Goal: Task Accomplishment & Management: Use online tool/utility

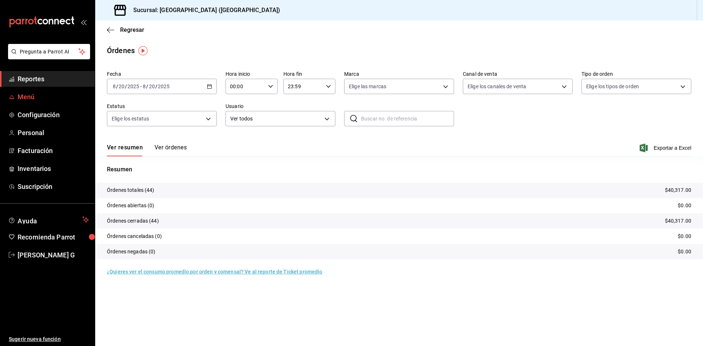
click at [34, 96] on span "Menú" at bounding box center [53, 97] width 71 height 10
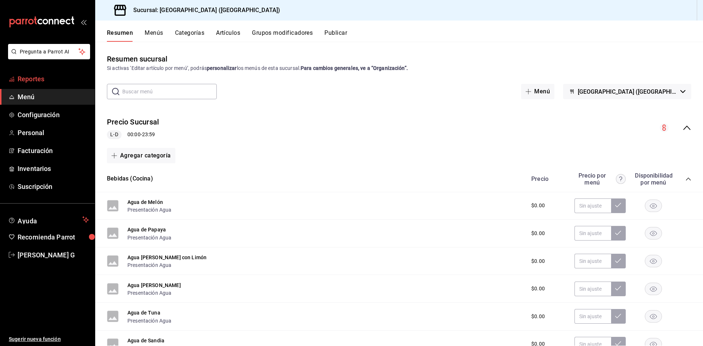
click at [61, 83] on span "Reportes" at bounding box center [53, 79] width 71 height 10
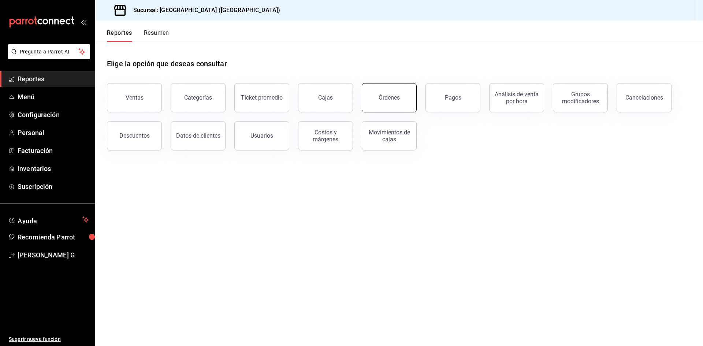
click at [370, 108] on button "Órdenes" at bounding box center [389, 97] width 55 height 29
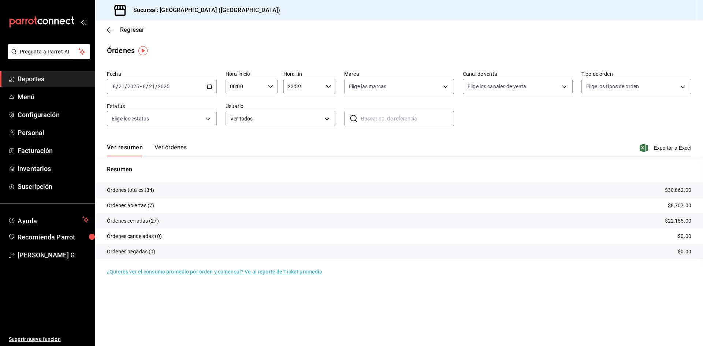
click at [25, 106] on ul "Reportes Menú Configuración Personal Facturación Inventarios Suscripción" at bounding box center [47, 132] width 95 height 123
click at [28, 100] on span "Menú" at bounding box center [53, 97] width 71 height 10
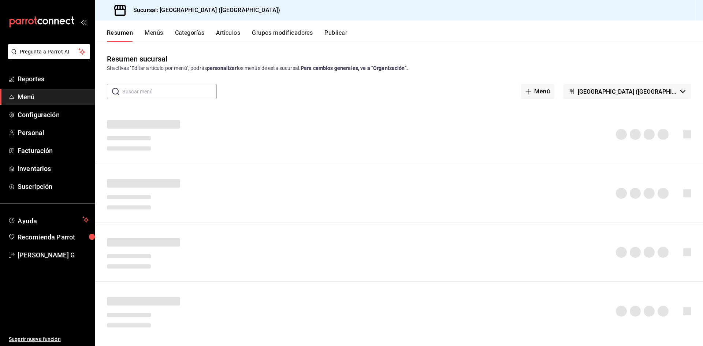
click at [230, 32] on button "Artículos" at bounding box center [228, 35] width 24 height 12
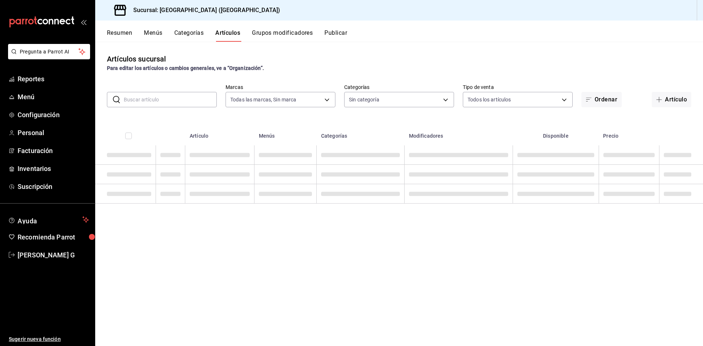
type input "c5b0ed81-af66-4c2d-afb4-f59aa1ecca2b"
click at [163, 96] on input "text" at bounding box center [170, 99] width 93 height 15
type input "8c3fc7fb-afc8-4fcf-a35f-97b25a26b173,d858cdb4-7991-4d76-a946-9f508960b44e,730af…"
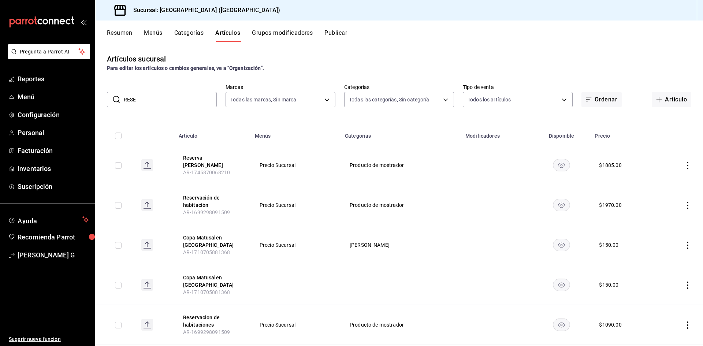
type input "reser"
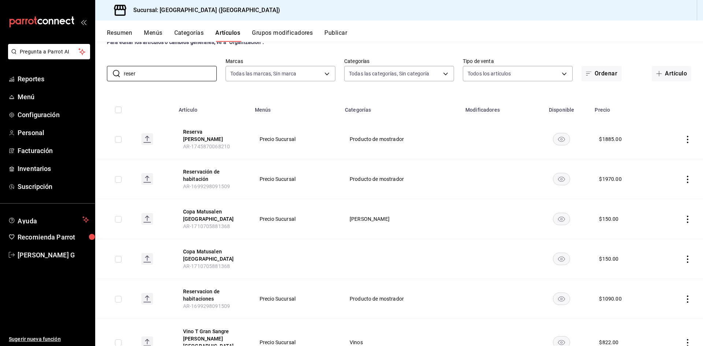
scroll to position [52, 0]
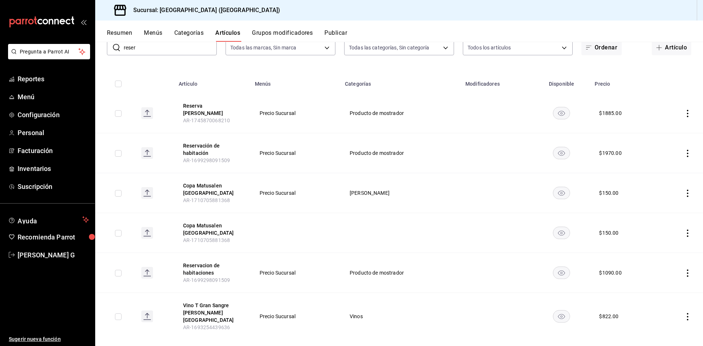
click at [684, 270] on icon "actions" at bounding box center [687, 273] width 7 height 7
click at [658, 284] on span "Editar" at bounding box center [660, 286] width 19 height 8
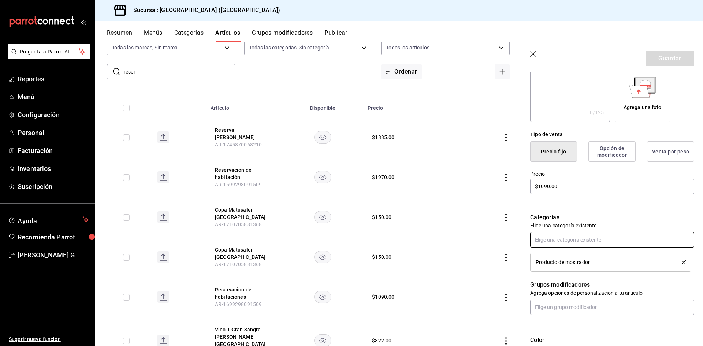
scroll to position [147, 0]
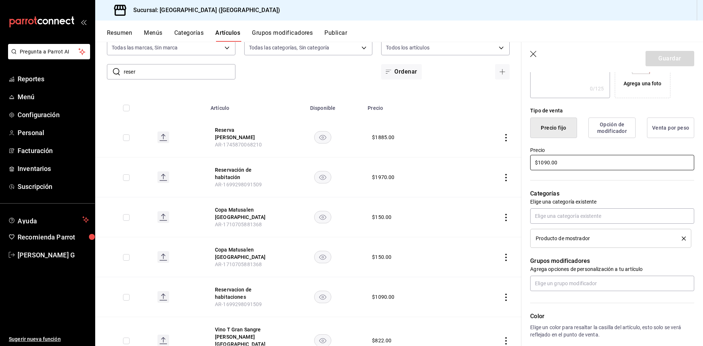
click at [550, 164] on input "$1090.00" at bounding box center [612, 162] width 164 height 15
type input "$1.00"
type input "$765.00"
click at [669, 60] on button "Guardar" at bounding box center [670, 58] width 49 height 15
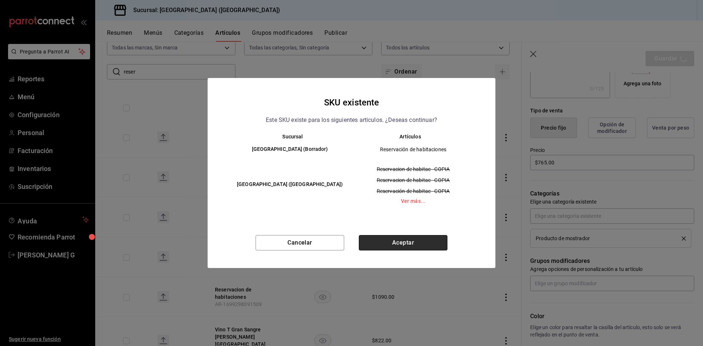
click at [408, 244] on button "Aceptar" at bounding box center [403, 242] width 89 height 15
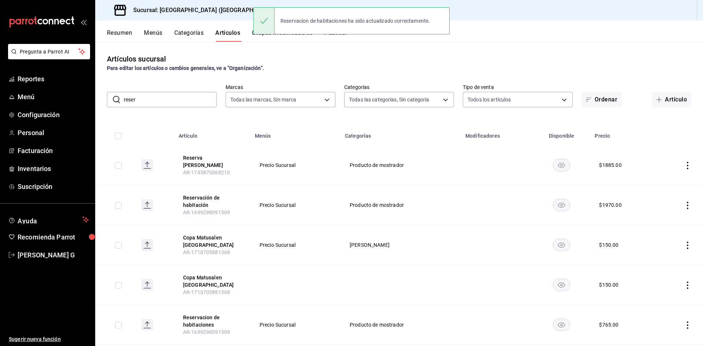
click at [334, 38] on button "Publicar" at bounding box center [336, 35] width 23 height 12
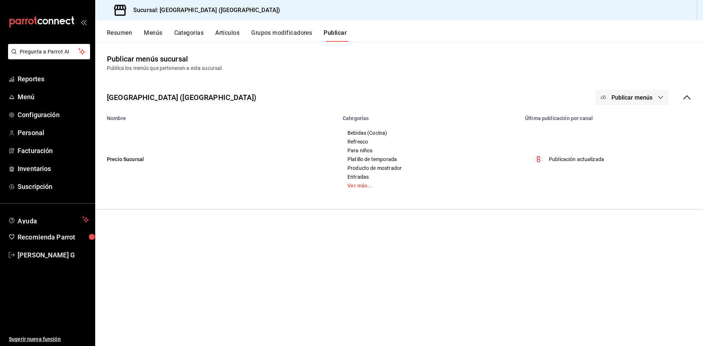
click at [649, 99] on span "Publicar menús" at bounding box center [632, 97] width 41 height 7
click at [632, 130] on li "Punto de venta" at bounding box center [632, 121] width 67 height 21
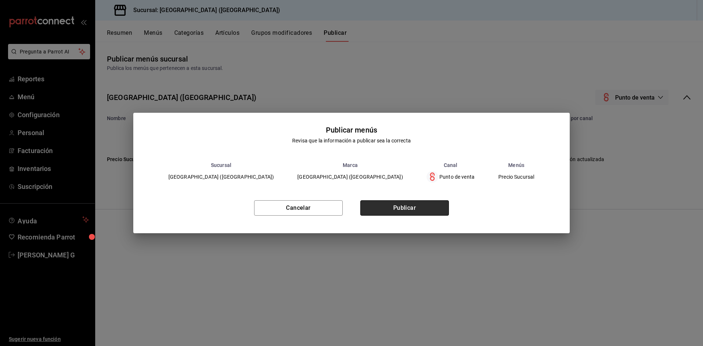
click at [414, 209] on button "Publicar" at bounding box center [404, 207] width 89 height 15
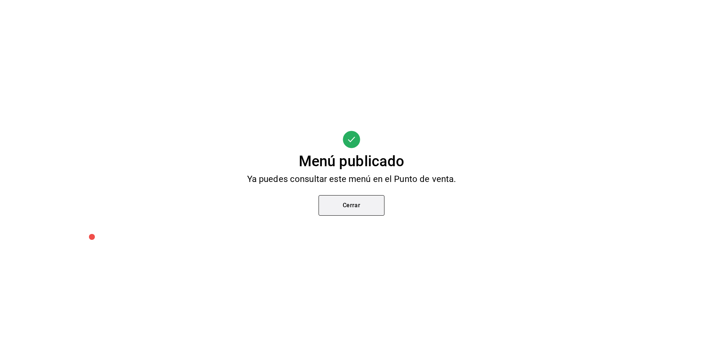
click at [348, 208] on button "Cerrar" at bounding box center [352, 205] width 66 height 21
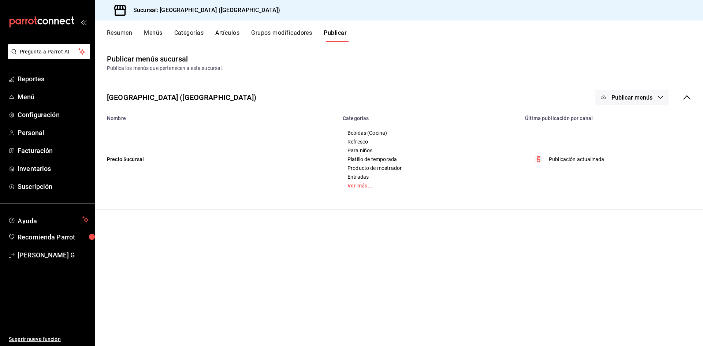
click at [237, 33] on button "Artículos" at bounding box center [227, 35] width 24 height 12
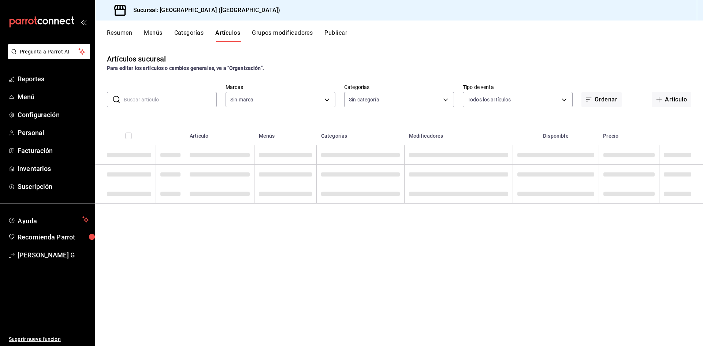
type input "c5b0ed81-af66-4c2d-afb4-f59aa1ecca2b"
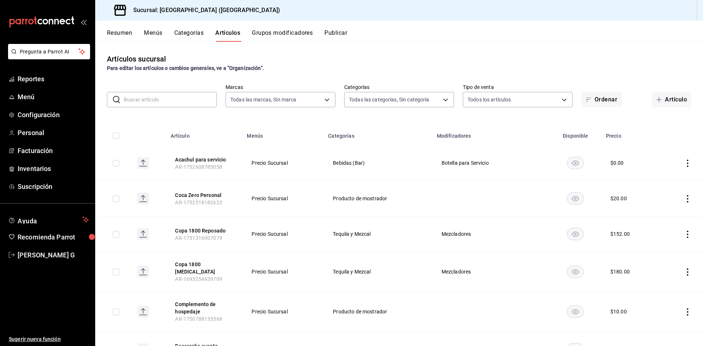
type input "8c3fc7fb-afc8-4fcf-a35f-97b25a26b173,d858cdb4-7991-4d76-a946-9f508960b44e,730af…"
click at [156, 99] on input "text" at bounding box center [170, 99] width 93 height 15
type input "reser"
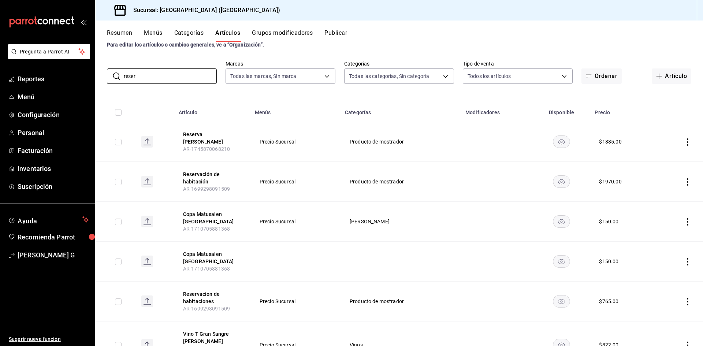
scroll to position [52, 0]
